Goal: Information Seeking & Learning: Learn about a topic

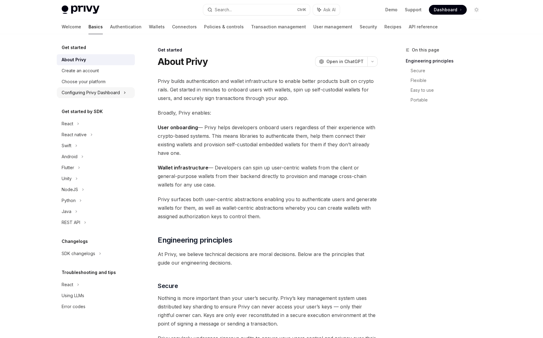
click at [98, 87] on div "Configuring Privy Dashboard" at bounding box center [96, 92] width 78 height 11
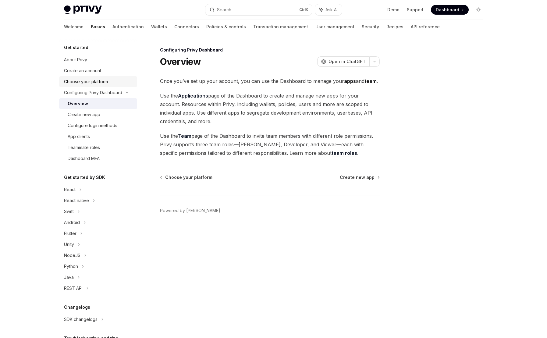
click at [95, 81] on div "Choose your platform" at bounding box center [86, 81] width 44 height 7
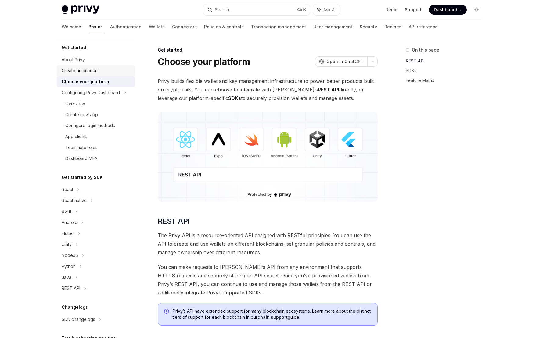
click at [95, 70] on div "Create an account" at bounding box center [80, 70] width 37 height 7
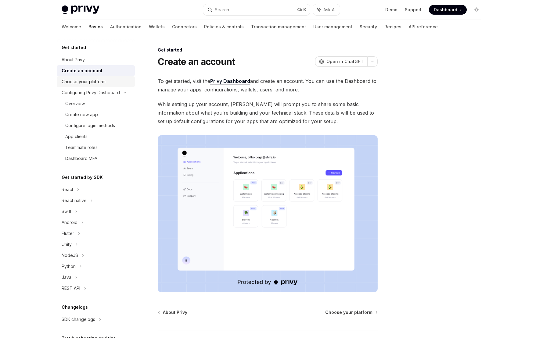
click at [96, 80] on div "Choose your platform" at bounding box center [84, 81] width 44 height 7
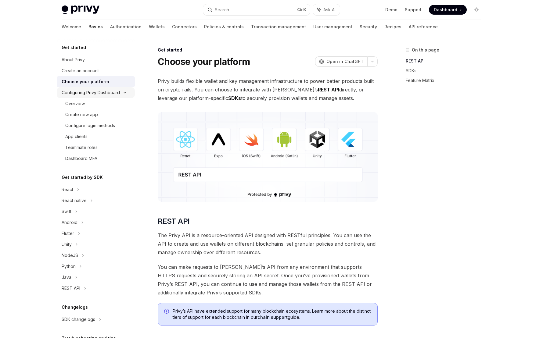
click at [97, 92] on div "Configuring Privy Dashboard" at bounding box center [91, 92] width 58 height 7
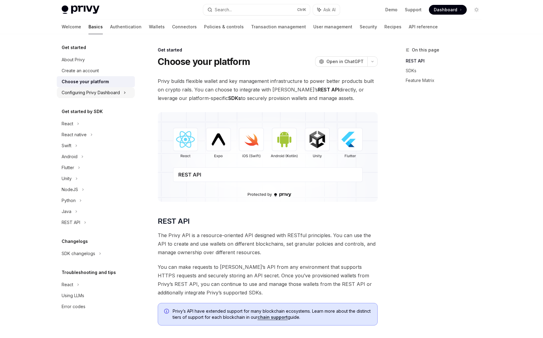
drag, startPoint x: 94, startPoint y: 94, endPoint x: 93, endPoint y: 98, distance: 4.1
click at [94, 94] on div "Configuring Privy Dashboard" at bounding box center [91, 92] width 58 height 7
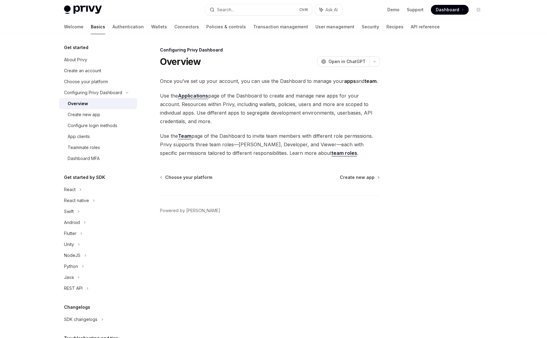
click at [90, 105] on div "Overview" at bounding box center [101, 103] width 66 height 7
click at [87, 119] on link "Create new app" at bounding box center [98, 114] width 78 height 11
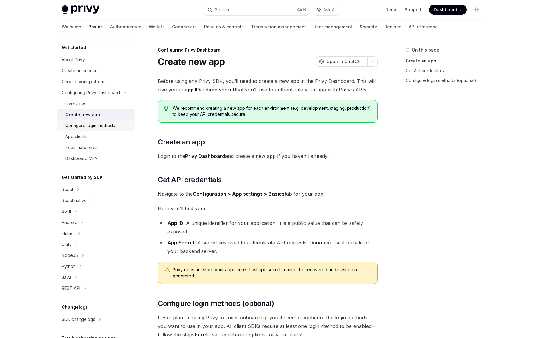
click at [86, 125] on div "Configure login methods" at bounding box center [90, 125] width 50 height 7
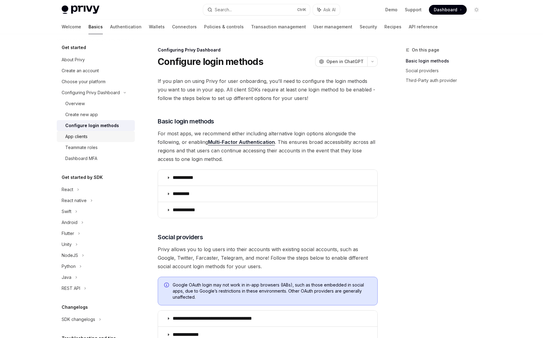
click at [85, 132] on link "App clients" at bounding box center [96, 136] width 78 height 11
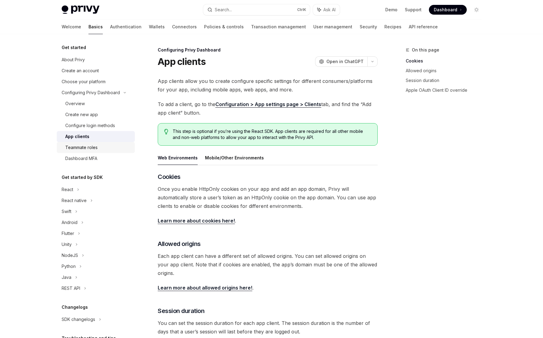
click at [91, 145] on div "Teammate roles" at bounding box center [81, 147] width 32 height 7
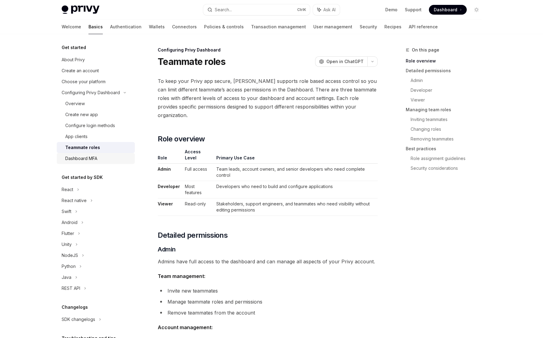
click at [88, 154] on link "Dashboard MFA" at bounding box center [96, 158] width 78 height 11
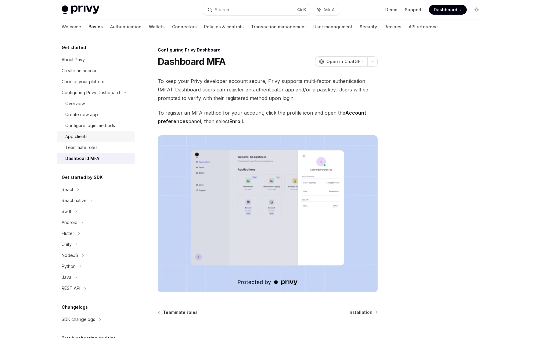
click at [88, 140] on link "App clients" at bounding box center [96, 136] width 78 height 11
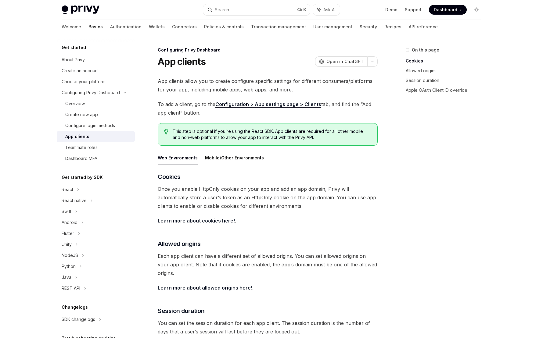
click at [87, 139] on div "App clients" at bounding box center [77, 136] width 24 height 7
click at [88, 148] on div "Teammate roles" at bounding box center [81, 147] width 32 height 7
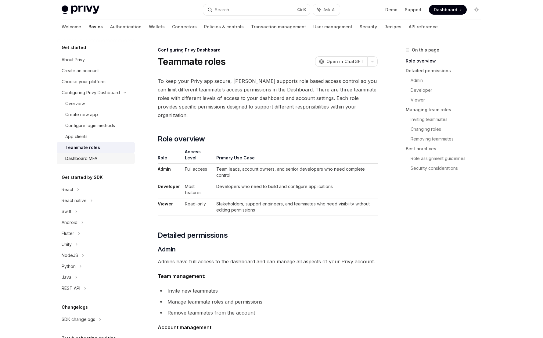
click at [89, 160] on div "Dashboard MFA" at bounding box center [81, 158] width 32 height 7
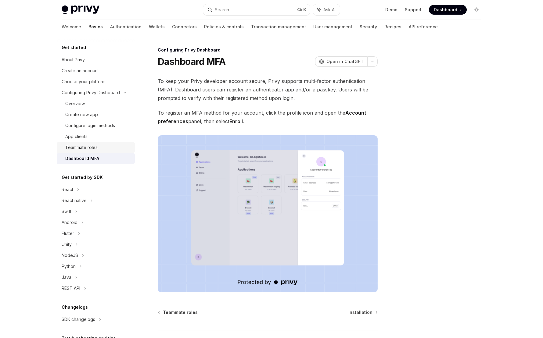
click at [89, 148] on div "Teammate roles" at bounding box center [81, 147] width 32 height 7
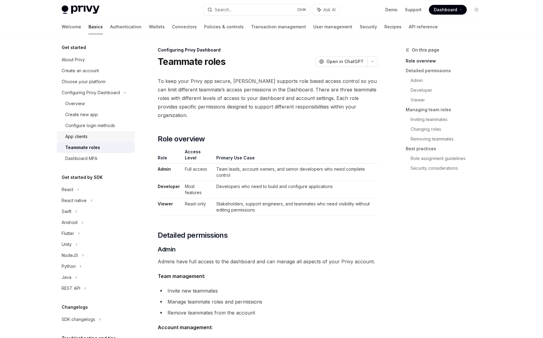
click at [88, 138] on div "App clients" at bounding box center [98, 136] width 66 height 7
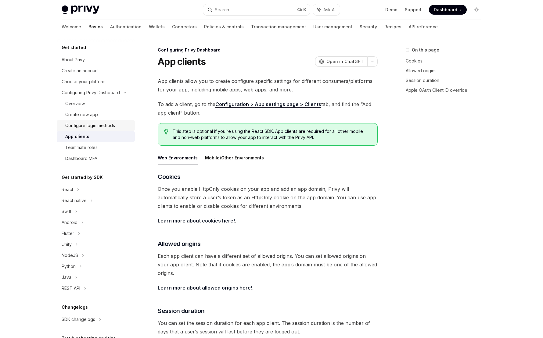
click at [89, 130] on link "Configure login methods" at bounding box center [96, 125] width 78 height 11
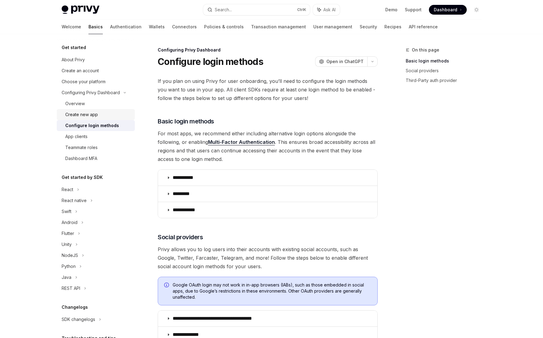
click at [92, 117] on div "Create new app" at bounding box center [81, 114] width 33 height 7
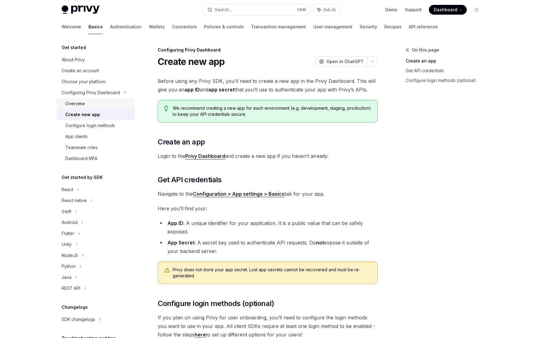
click at [93, 105] on div "Overview" at bounding box center [98, 103] width 66 height 7
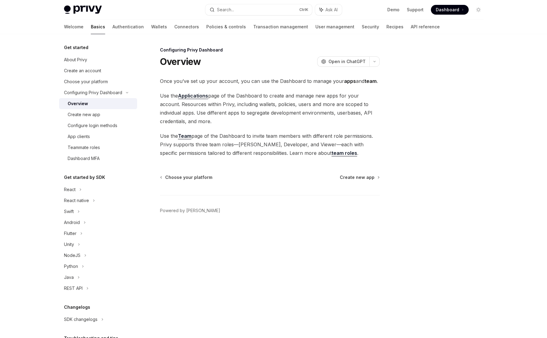
drag, startPoint x: 276, startPoint y: 106, endPoint x: 268, endPoint y: 107, distance: 8.1
click at [266, 109] on span "Use the Applications page of the Dashboard to create and manage new apps for yo…" at bounding box center [270, 108] width 220 height 34
click at [206, 27] on link "Policies & controls" at bounding box center [226, 27] width 40 height 15
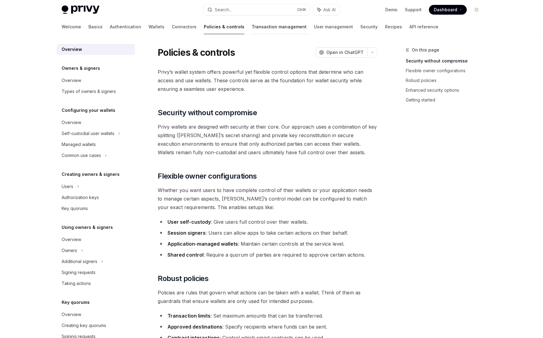
click at [252, 30] on link "Transaction management" at bounding box center [279, 27] width 55 height 15
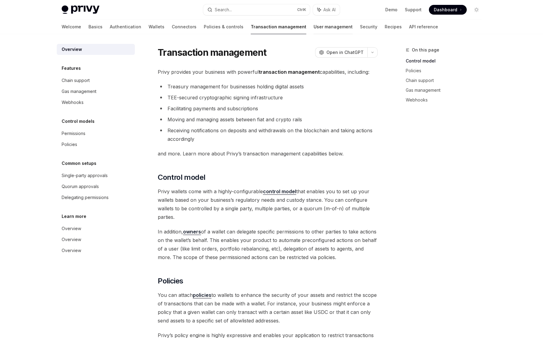
click at [313, 27] on link "User management" at bounding box center [332, 27] width 39 height 15
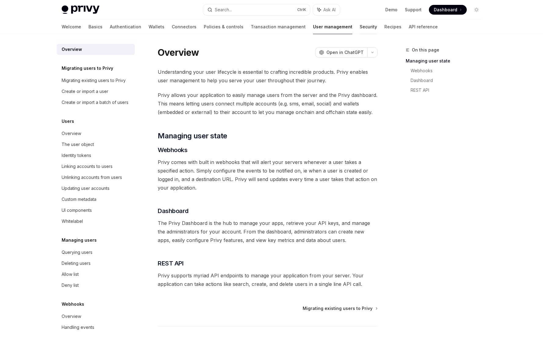
click at [359, 27] on link "Security" at bounding box center [367, 27] width 17 height 15
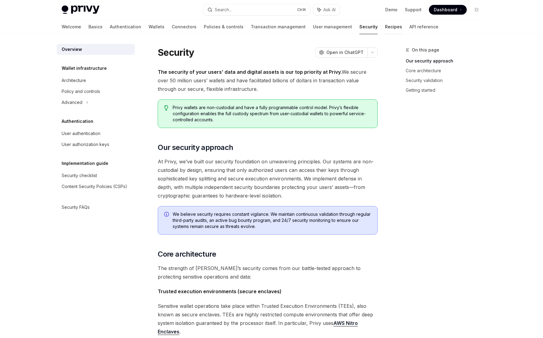
click at [385, 27] on link "Recipes" at bounding box center [393, 27] width 17 height 15
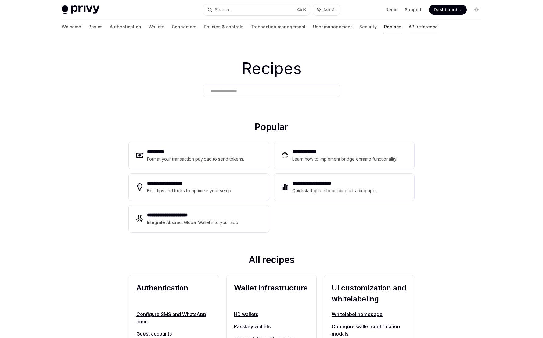
click at [409, 28] on link "API reference" at bounding box center [423, 27] width 29 height 15
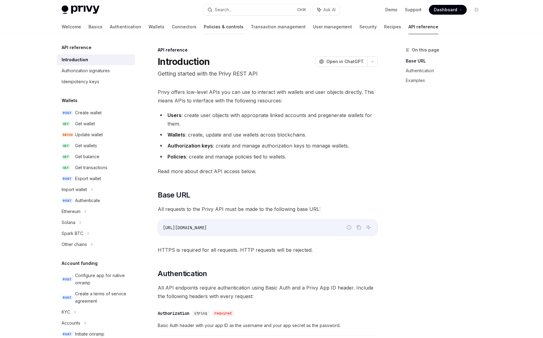
click at [204, 28] on link "Policies & controls" at bounding box center [224, 27] width 40 height 15
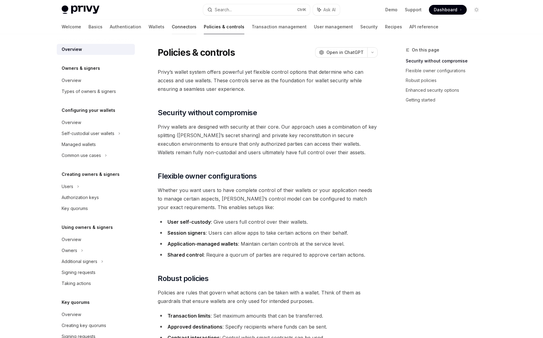
drag, startPoint x: 197, startPoint y: 28, endPoint x: 162, endPoint y: 27, distance: 35.7
click at [172, 27] on link "Connectors" at bounding box center [184, 27] width 25 height 15
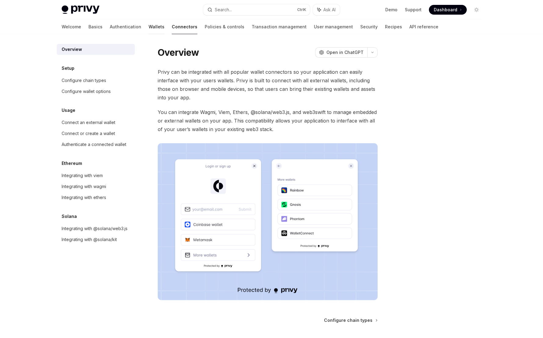
click at [148, 28] on link "Wallets" at bounding box center [156, 27] width 16 height 15
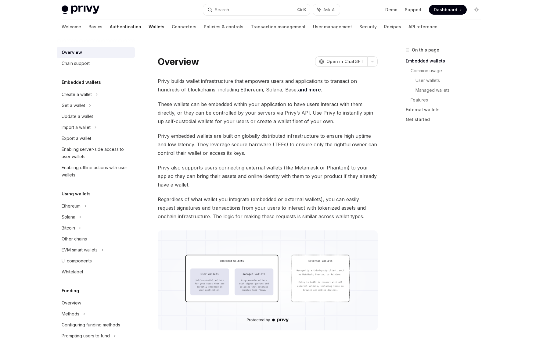
click at [110, 29] on link "Authentication" at bounding box center [125, 27] width 31 height 15
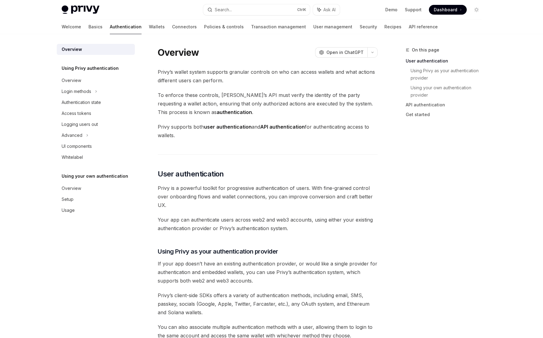
click at [110, 30] on link "Authentication" at bounding box center [126, 27] width 32 height 15
click at [88, 31] on link "Basics" at bounding box center [95, 27] width 14 height 15
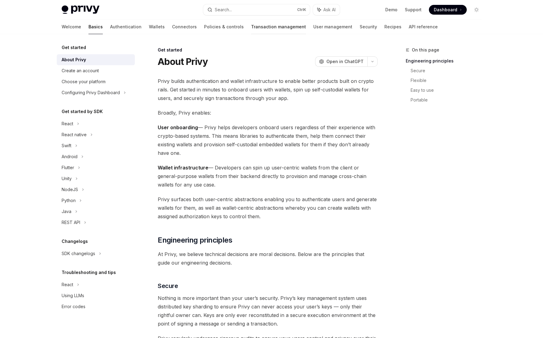
click at [251, 34] on div at bounding box center [278, 34] width 55 height 1
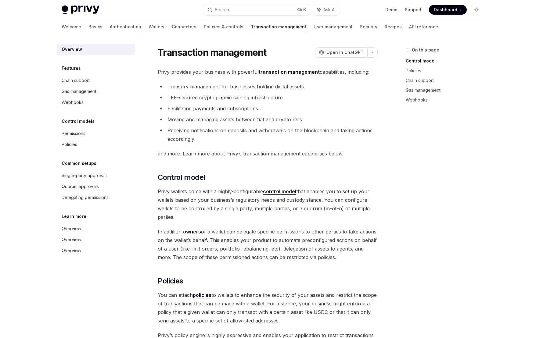
click at [263, 130] on li "Receiving notifications on deposits and withdrawals on the blockchain and takin…" at bounding box center [268, 134] width 220 height 17
click at [99, 88] on div "Gas management" at bounding box center [97, 91] width 70 height 7
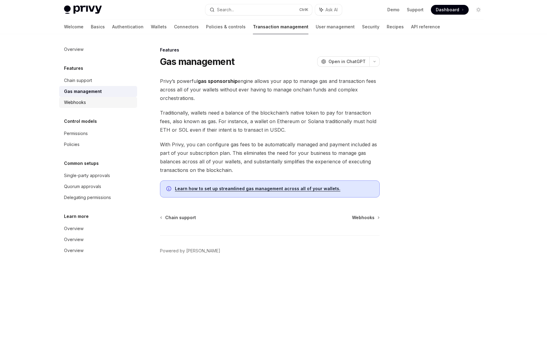
click at [99, 97] on link "Webhooks" at bounding box center [98, 102] width 78 height 11
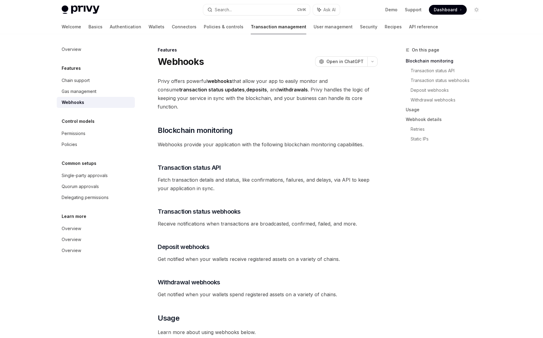
drag, startPoint x: 94, startPoint y: 84, endPoint x: 128, endPoint y: 66, distance: 38.7
click at [94, 84] on link "Chain support" at bounding box center [96, 80] width 78 height 11
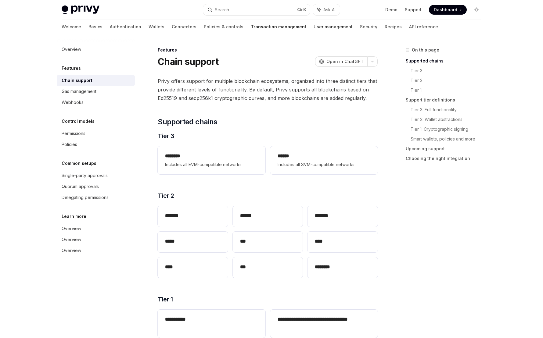
click at [313, 29] on link "User management" at bounding box center [332, 27] width 39 height 15
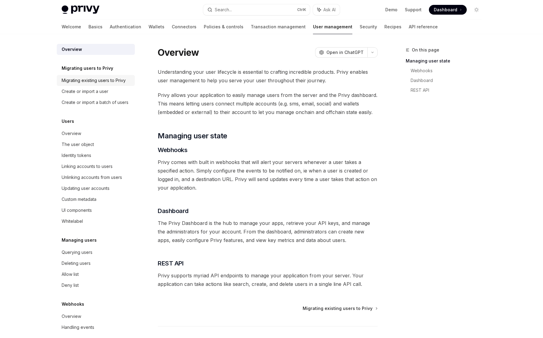
click at [123, 83] on div "Migrating existing users to Privy" at bounding box center [94, 80] width 64 height 7
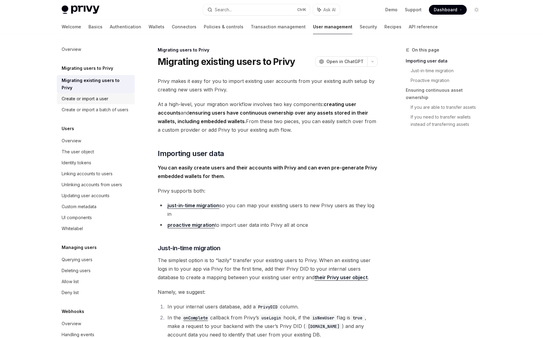
click at [114, 102] on div "Create or import a user" at bounding box center [97, 98] width 70 height 7
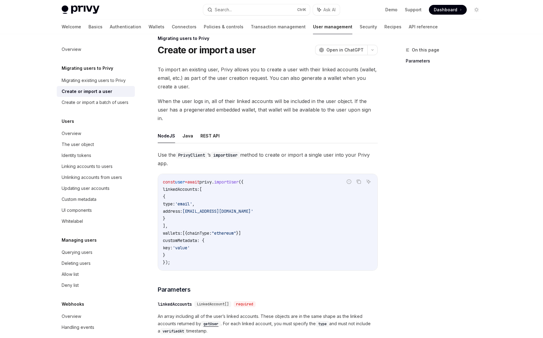
scroll to position [30, 0]
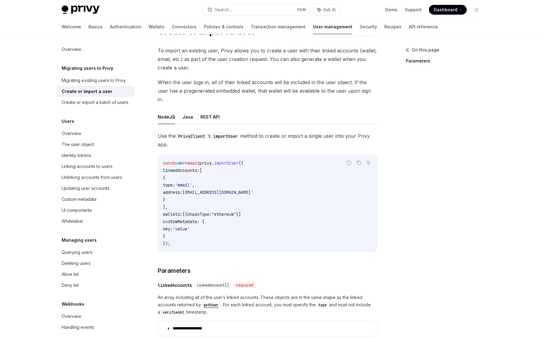
click at [267, 132] on span "Use the PrivyClient ’s importUser method to create or import a single user into…" at bounding box center [268, 140] width 220 height 17
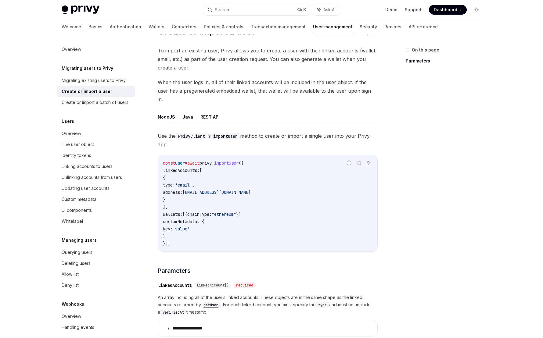
click at [267, 132] on span "Use the PrivyClient ’s importUser method to create or import a single user into…" at bounding box center [268, 140] width 220 height 17
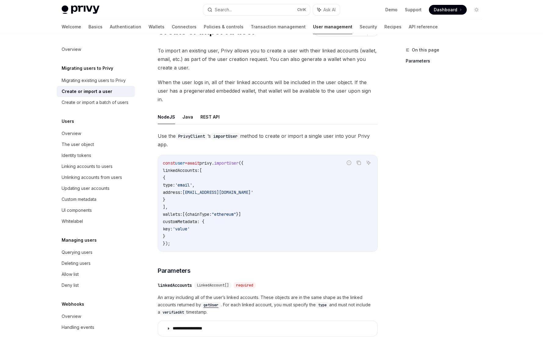
click at [267, 132] on span "Use the PrivyClient ’s importUser method to create or import a single user into…" at bounding box center [268, 140] width 220 height 17
click at [268, 132] on span "Use the PrivyClient ’s importUser method to create or import a single user into…" at bounding box center [268, 140] width 220 height 17
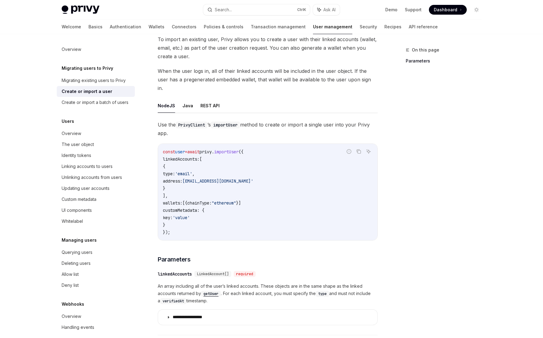
scroll to position [61, 0]
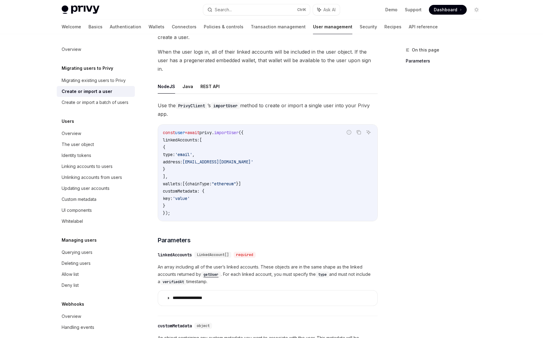
click at [270, 129] on code "const user = await privy . importUser ({ linkedAccounts: [ { type: 'email' , ad…" at bounding box center [267, 173] width 209 height 88
click at [206, 80] on button "REST API" at bounding box center [209, 86] width 19 height 14
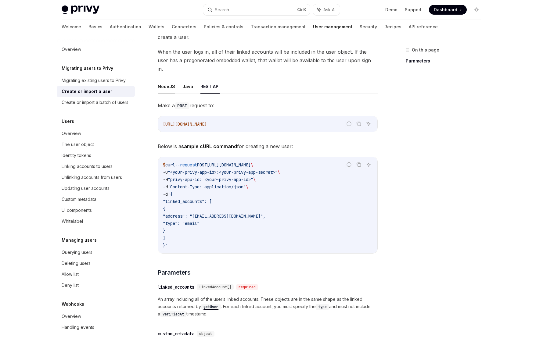
click at [167, 80] on button "NodeJS" at bounding box center [166, 86] width 17 height 14
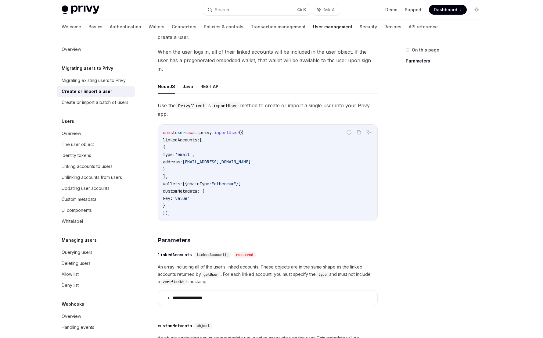
click at [177, 81] on ul "NodeJS Java REST API" at bounding box center [268, 86] width 220 height 15
click at [182, 80] on button "Java" at bounding box center [187, 86] width 11 height 14
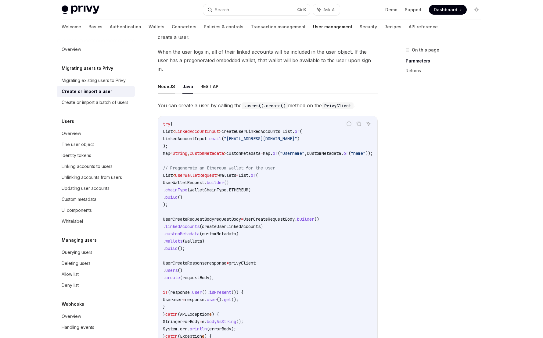
click at [172, 80] on button "NodeJS" at bounding box center [166, 86] width 17 height 14
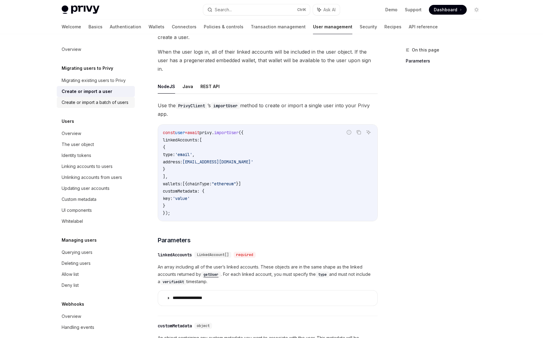
click at [117, 102] on div "Create or import a batch of users" at bounding box center [95, 102] width 67 height 7
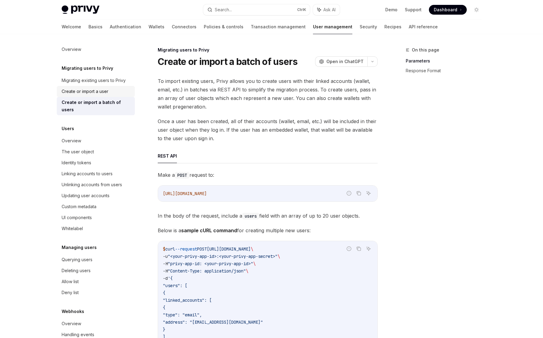
click at [117, 90] on div "Create or import a user" at bounding box center [97, 91] width 70 height 7
click at [121, 78] on div "Migrating existing users to Privy" at bounding box center [94, 80] width 64 height 7
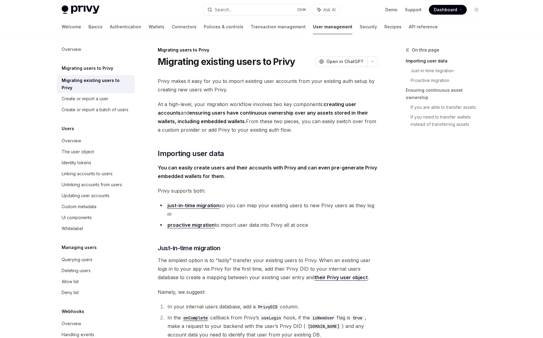
click at [117, 93] on link "Migrating existing users to Privy" at bounding box center [96, 84] width 78 height 18
click at [116, 98] on div "Create or import a user" at bounding box center [97, 98] width 70 height 7
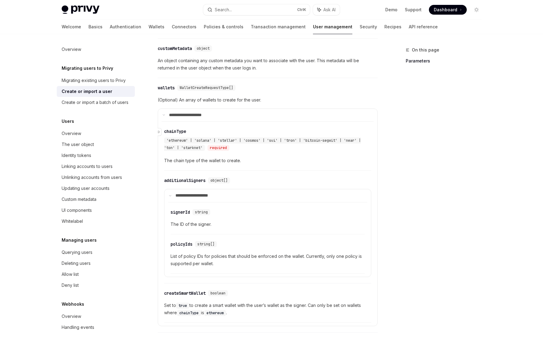
scroll to position [366, 0]
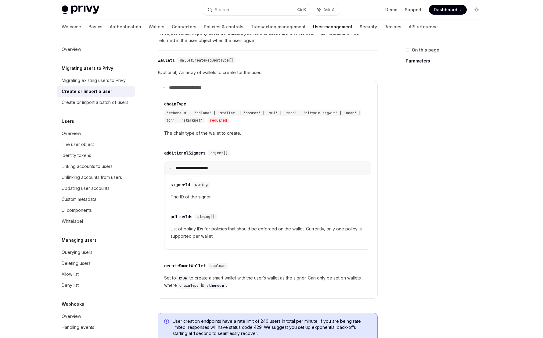
click at [261, 165] on summary "**********" at bounding box center [267, 168] width 206 height 13
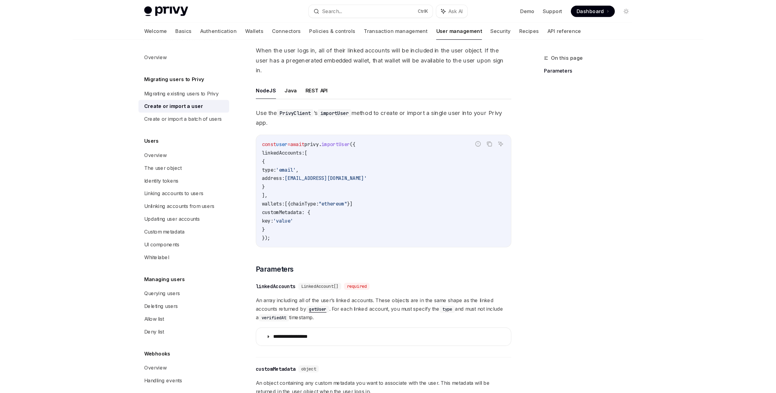
scroll to position [0, 0]
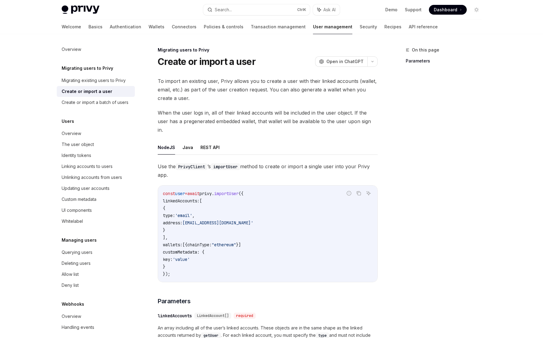
click at [191, 141] on ul "NodeJS Java REST API" at bounding box center [268, 147] width 220 height 15
click at [188, 141] on button "Java" at bounding box center [187, 147] width 11 height 14
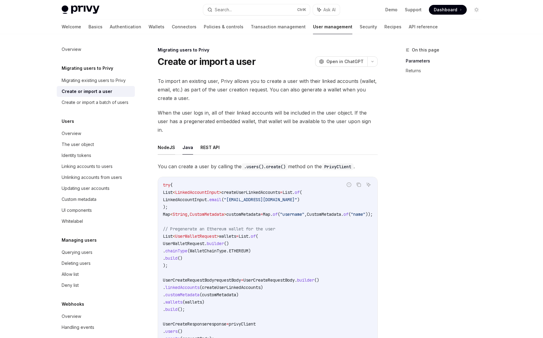
click at [170, 141] on button "NodeJS" at bounding box center [166, 147] width 17 height 14
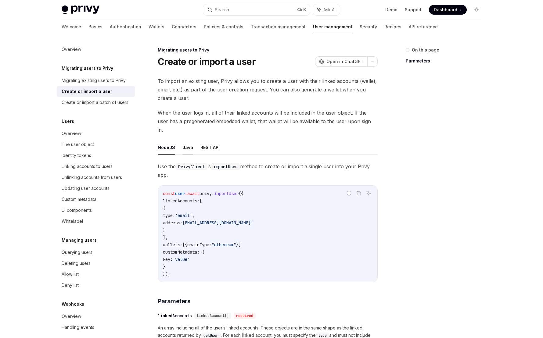
click at [185, 140] on button "Java" at bounding box center [187, 147] width 11 height 14
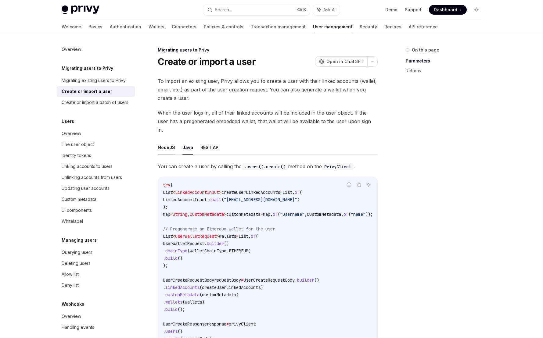
click at [169, 140] on button "NodeJS" at bounding box center [166, 147] width 17 height 14
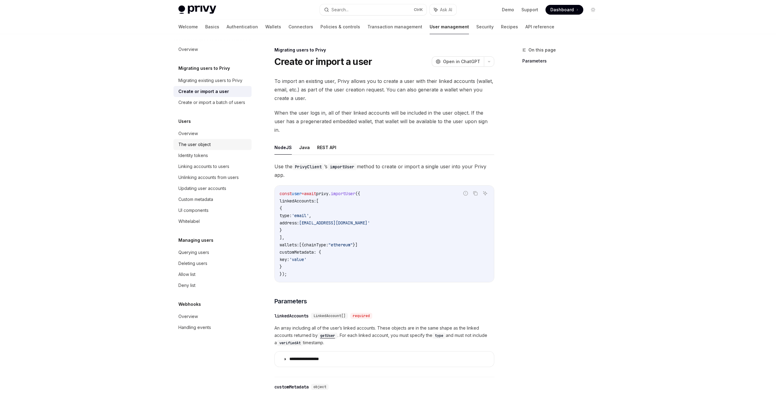
click at [218, 149] on link "The user object" at bounding box center [212, 144] width 78 height 11
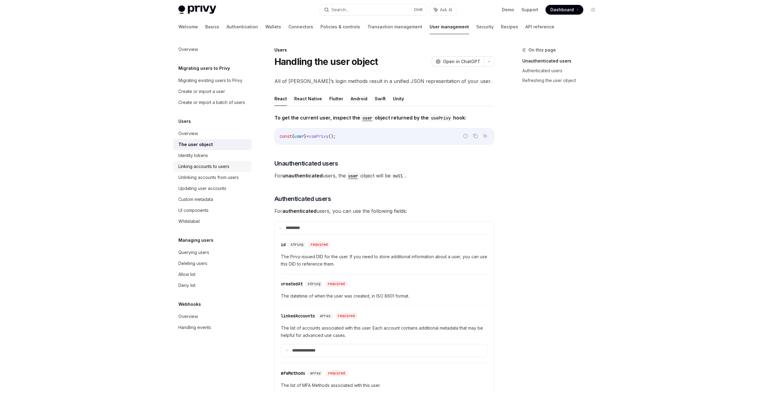
click at [231, 168] on div "Linking accounts to users" at bounding box center [213, 166] width 70 height 7
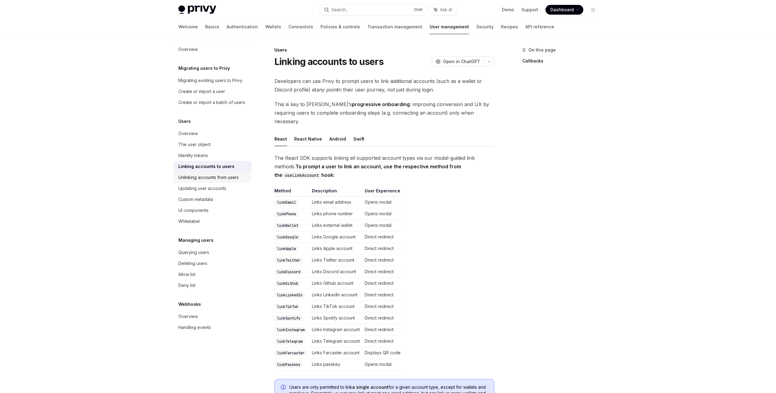
click at [228, 181] on link "Unlinking accounts from users" at bounding box center [212, 177] width 78 height 11
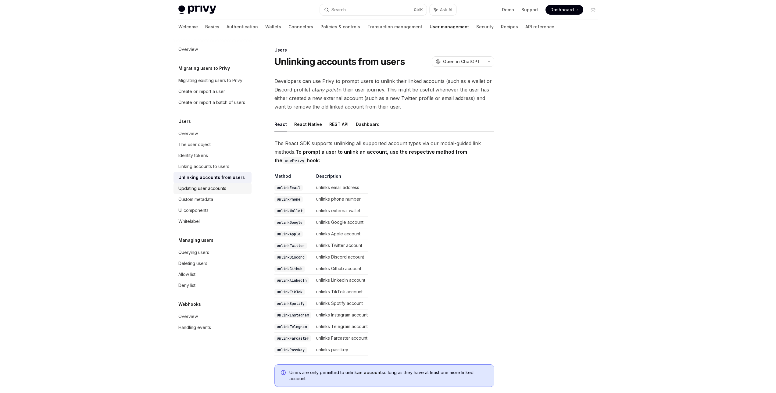
click at [228, 186] on div "Updating user accounts" at bounding box center [213, 188] width 70 height 7
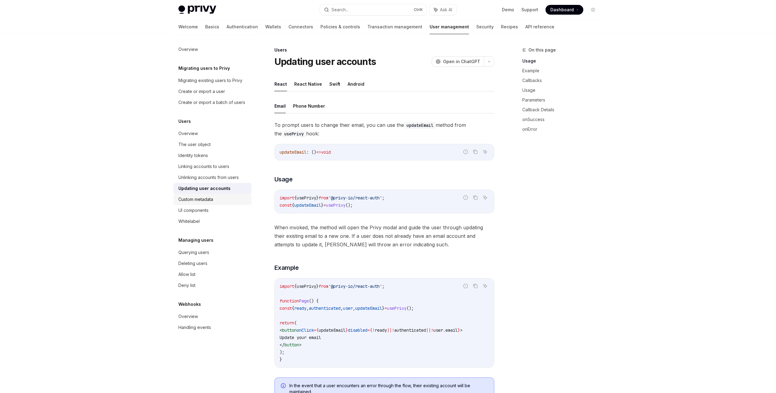
click at [225, 196] on div "Custom metadata" at bounding box center [213, 199] width 70 height 7
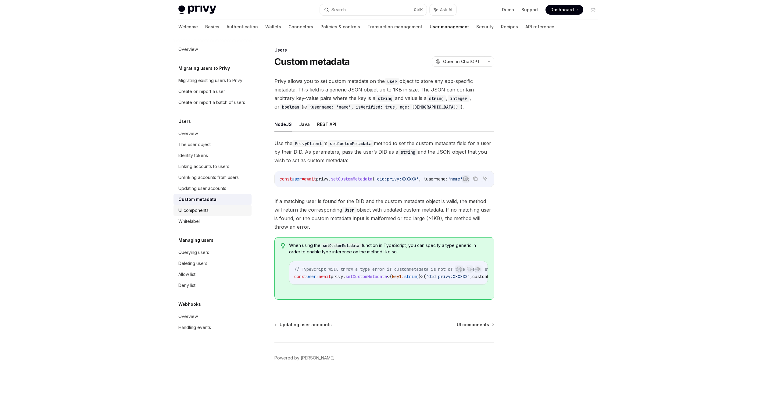
click at [219, 210] on div "UI components" at bounding box center [213, 210] width 70 height 7
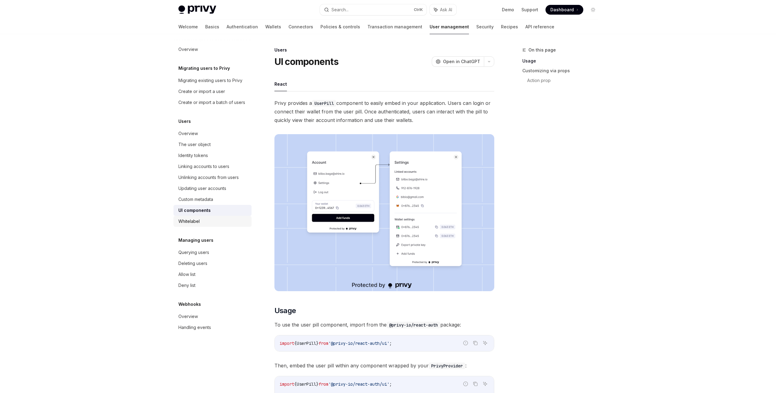
click at [213, 221] on div "Whitelabel" at bounding box center [213, 221] width 70 height 7
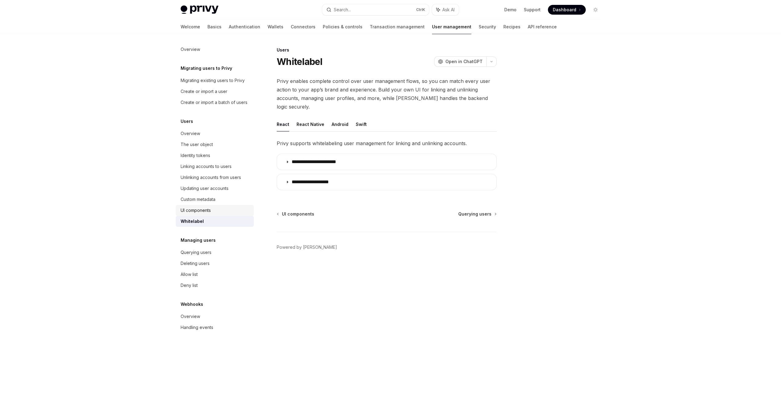
click at [220, 210] on div "UI components" at bounding box center [216, 210] width 70 height 7
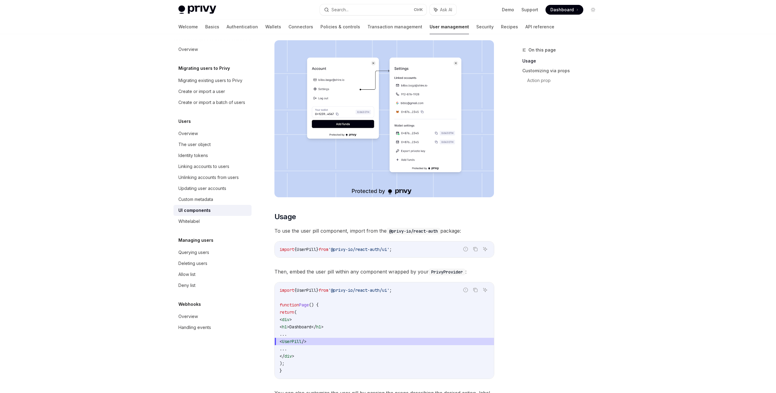
scroll to position [91, 0]
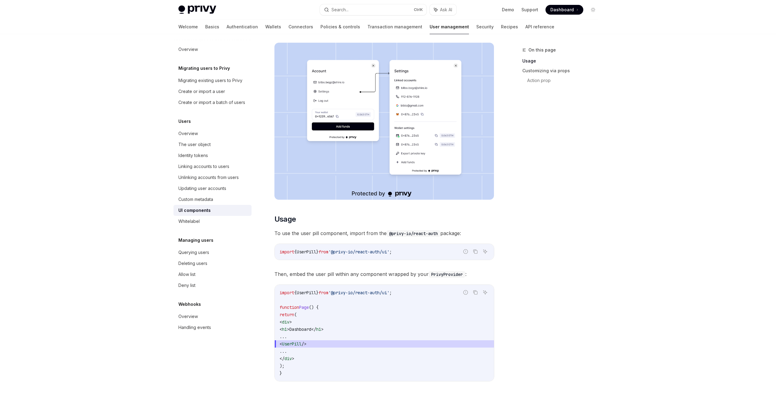
click at [386, 93] on img at bounding box center [384, 121] width 220 height 157
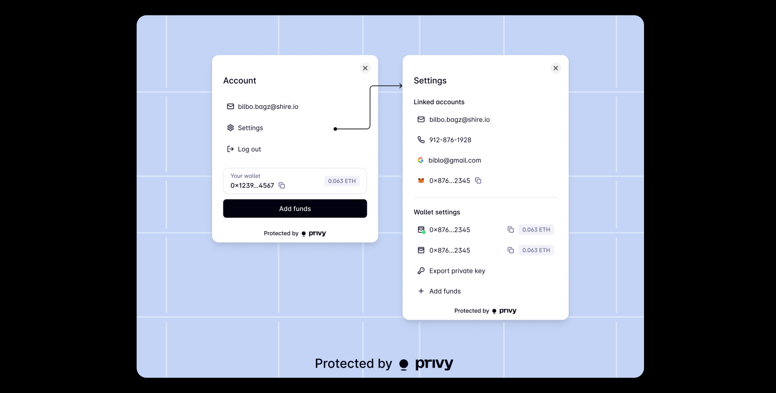
click at [542, 131] on div at bounding box center [388, 196] width 776 height 393
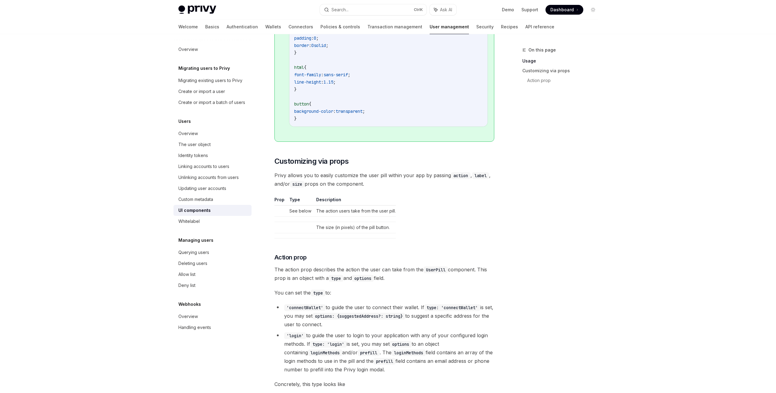
scroll to position [732, 0]
click at [194, 219] on div "Whitelabel" at bounding box center [188, 221] width 21 height 7
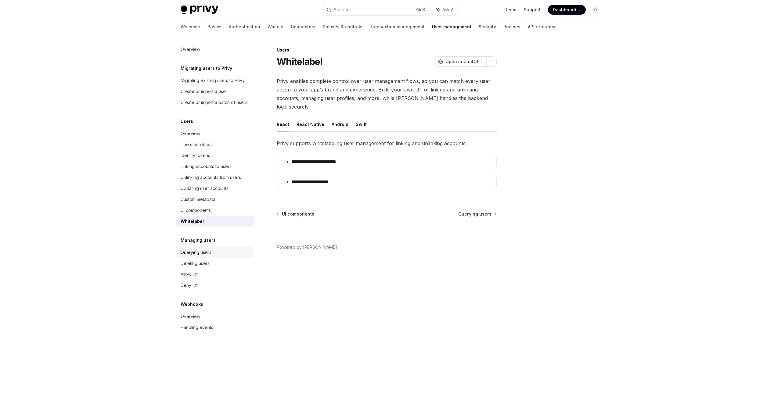
click at [204, 249] on div "Querying users" at bounding box center [196, 252] width 31 height 7
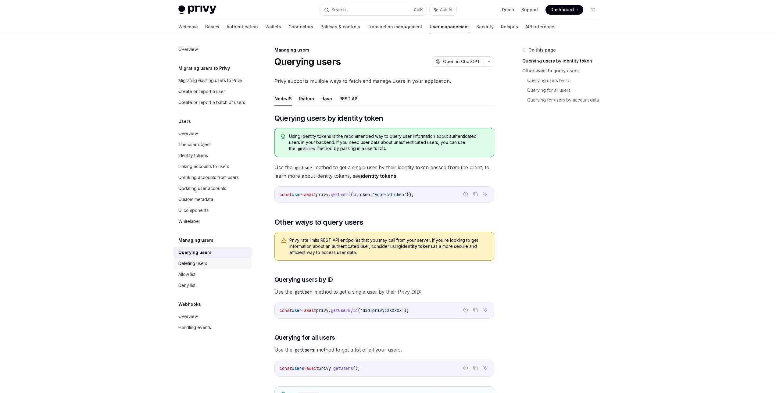
click at [204, 262] on div "Deleting users" at bounding box center [192, 263] width 29 height 7
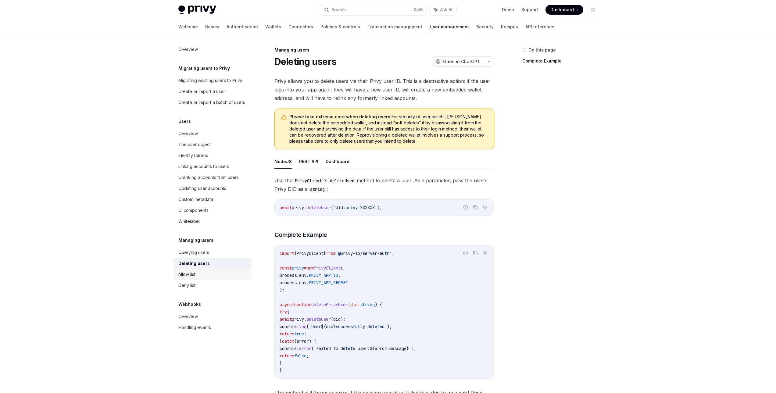
click at [202, 270] on link "Allow list" at bounding box center [212, 274] width 78 height 11
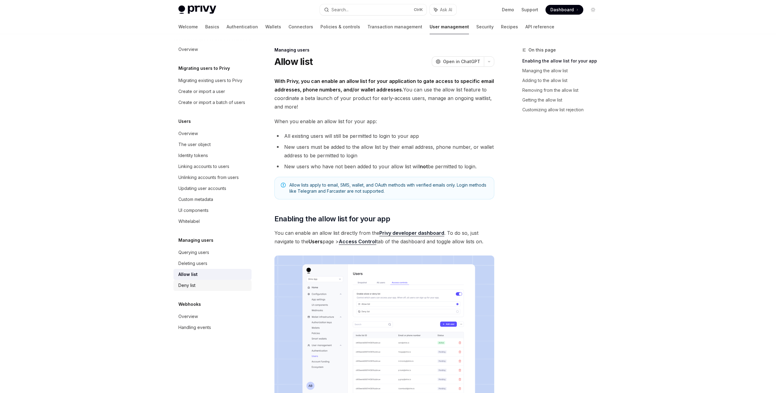
click at [196, 282] on div "Deny list" at bounding box center [213, 285] width 70 height 7
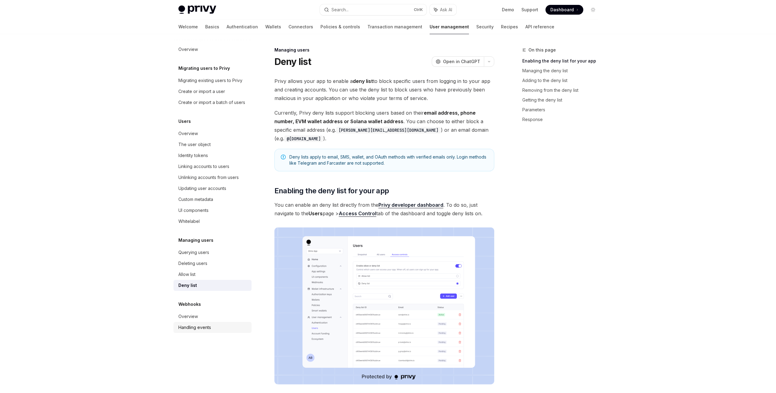
click at [195, 322] on link "Handling events" at bounding box center [212, 327] width 78 height 11
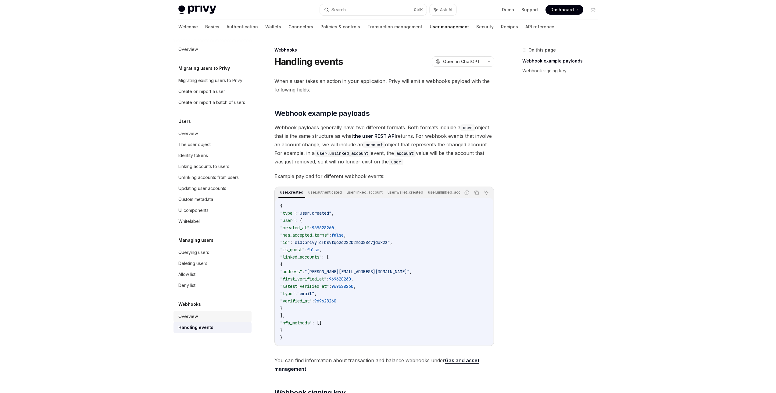
click at [197, 318] on div "Overview" at bounding box center [188, 316] width 20 height 7
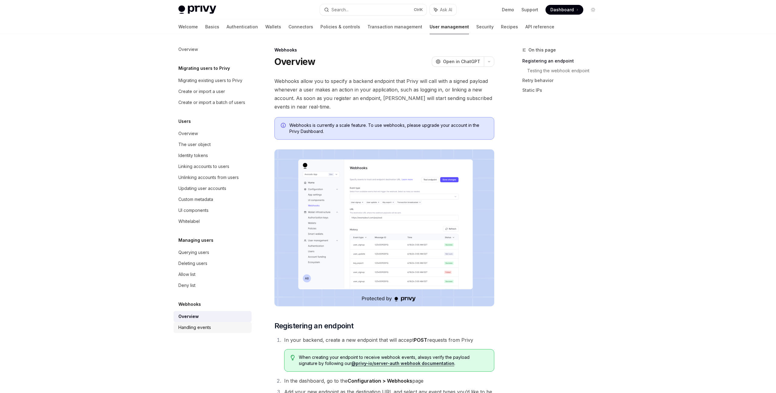
click at [198, 324] on div "Handling events" at bounding box center [194, 327] width 33 height 7
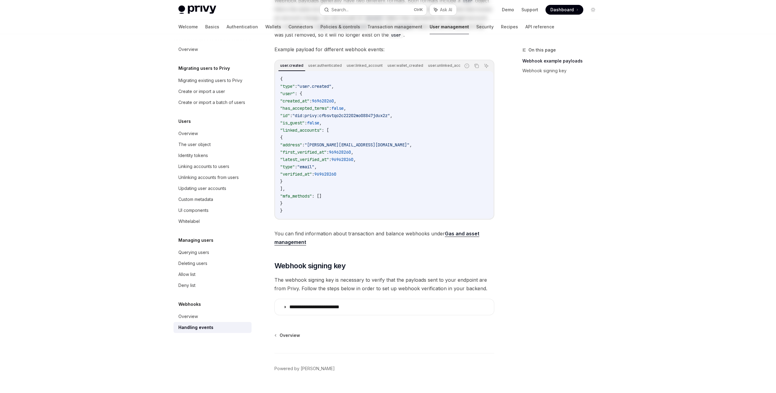
scroll to position [142, 0]
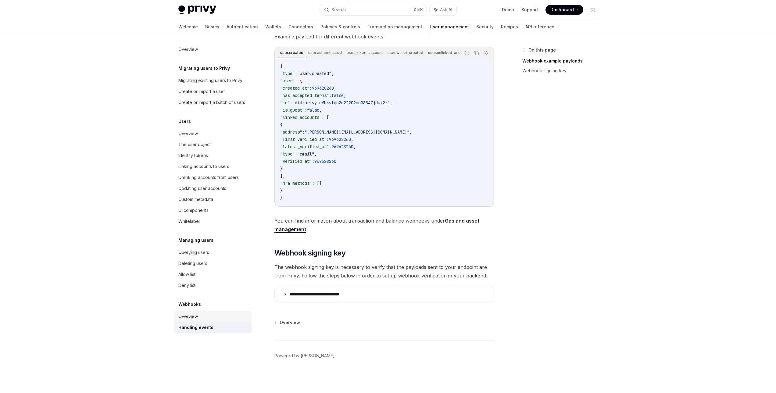
click at [211, 313] on link "Overview" at bounding box center [212, 316] width 78 height 11
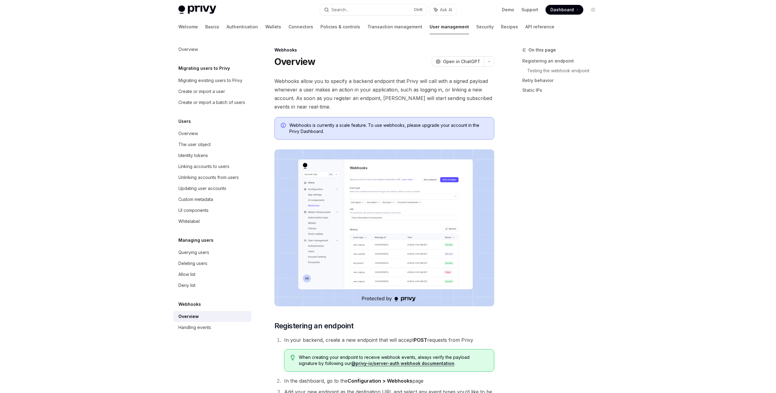
type textarea "*"
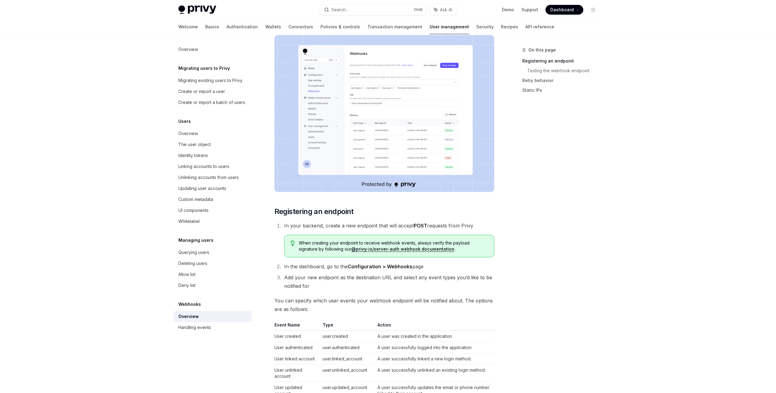
scroll to position [152, 0]
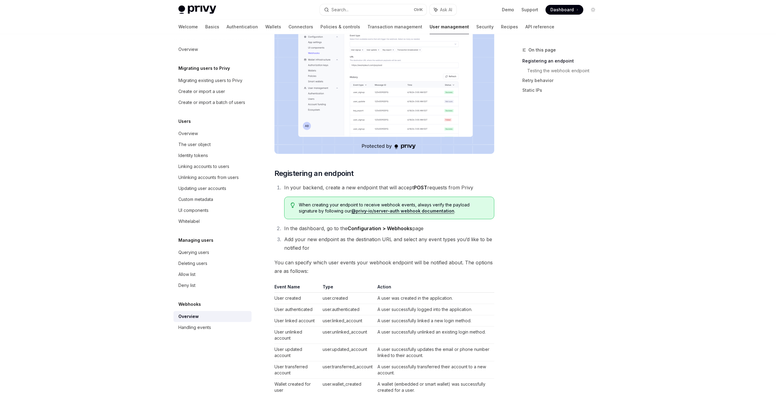
click at [397, 110] on img at bounding box center [384, 75] width 220 height 157
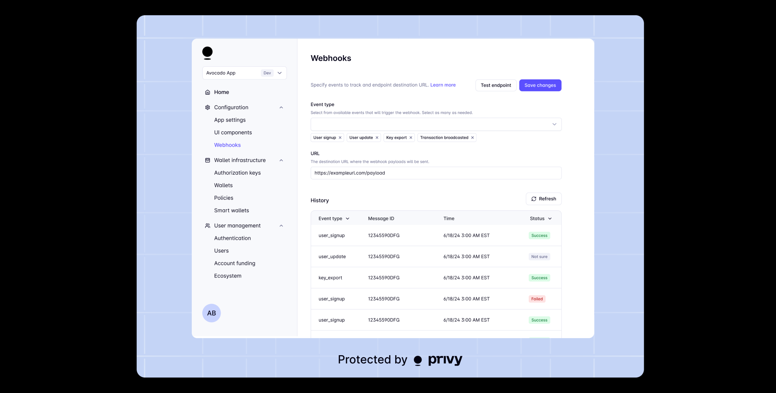
click at [542, 86] on div at bounding box center [388, 196] width 776 height 393
